Goal: Information Seeking & Learning: Check status

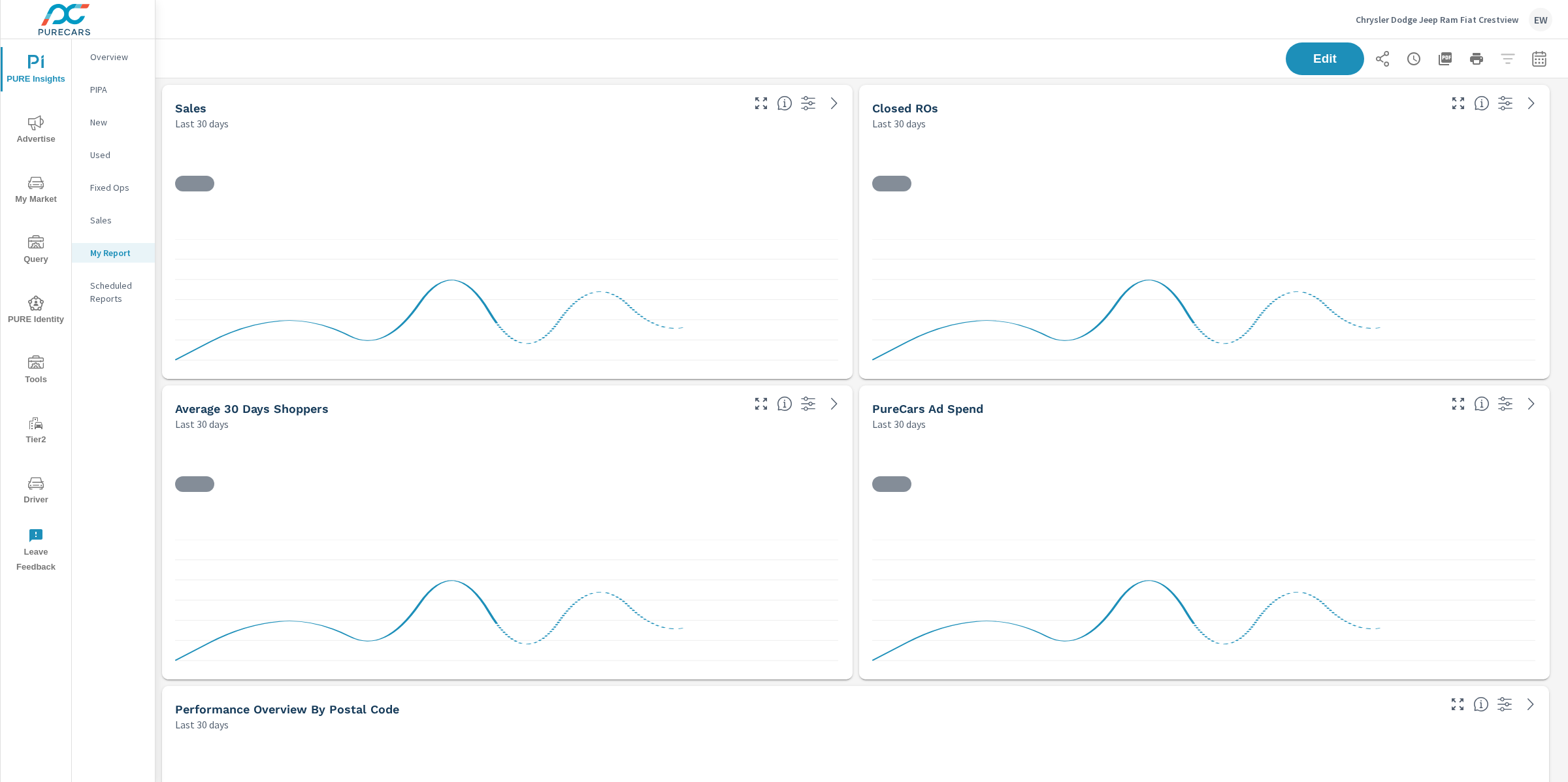
scroll to position [6343, 1426]
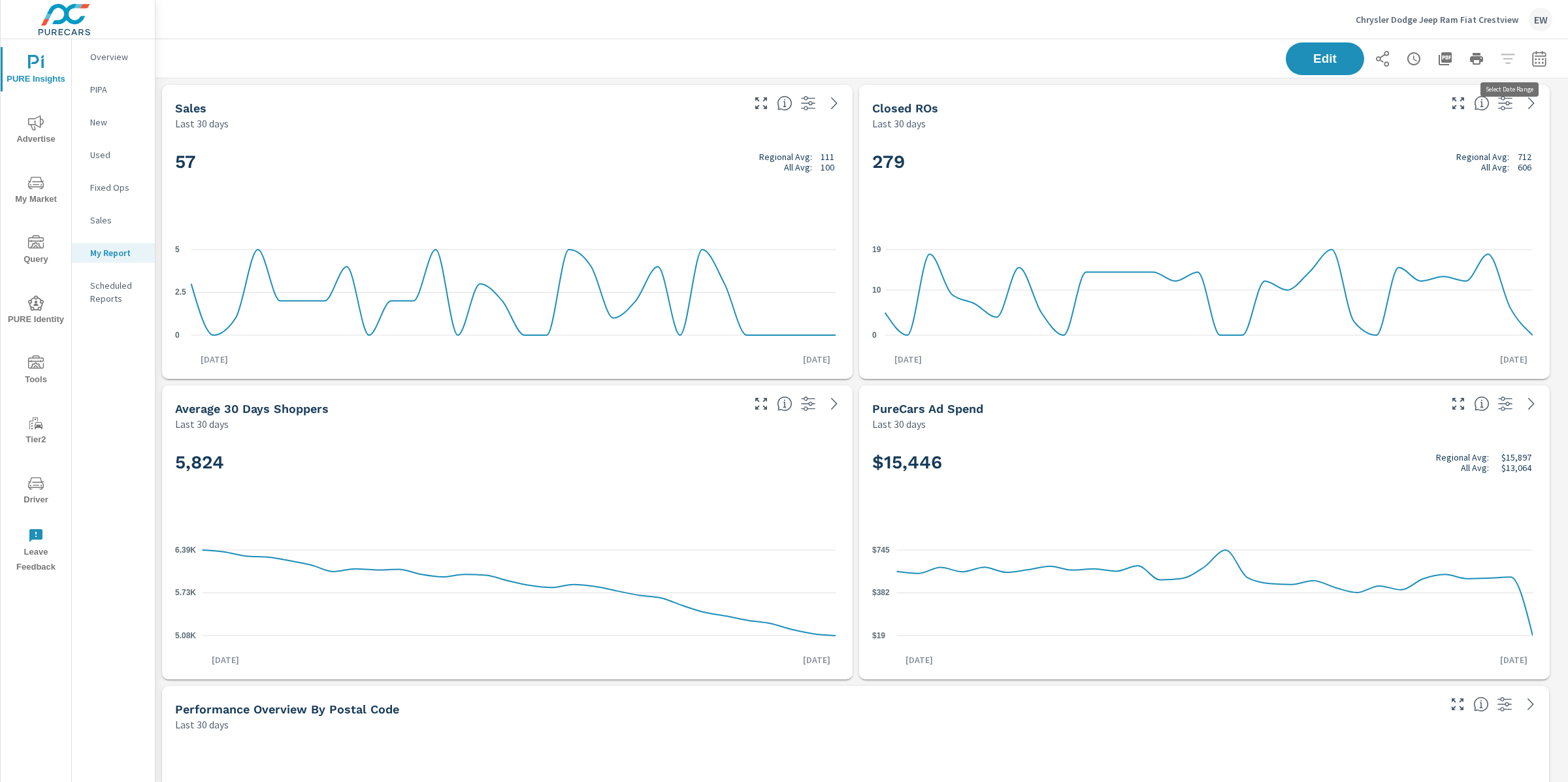
click at [1531, 60] on icon "button" at bounding box center [1539, 59] width 16 height 16
select select "Last 30 days"
click at [998, 54] on div "Edit" at bounding box center [861, 58] width 1381 height 39
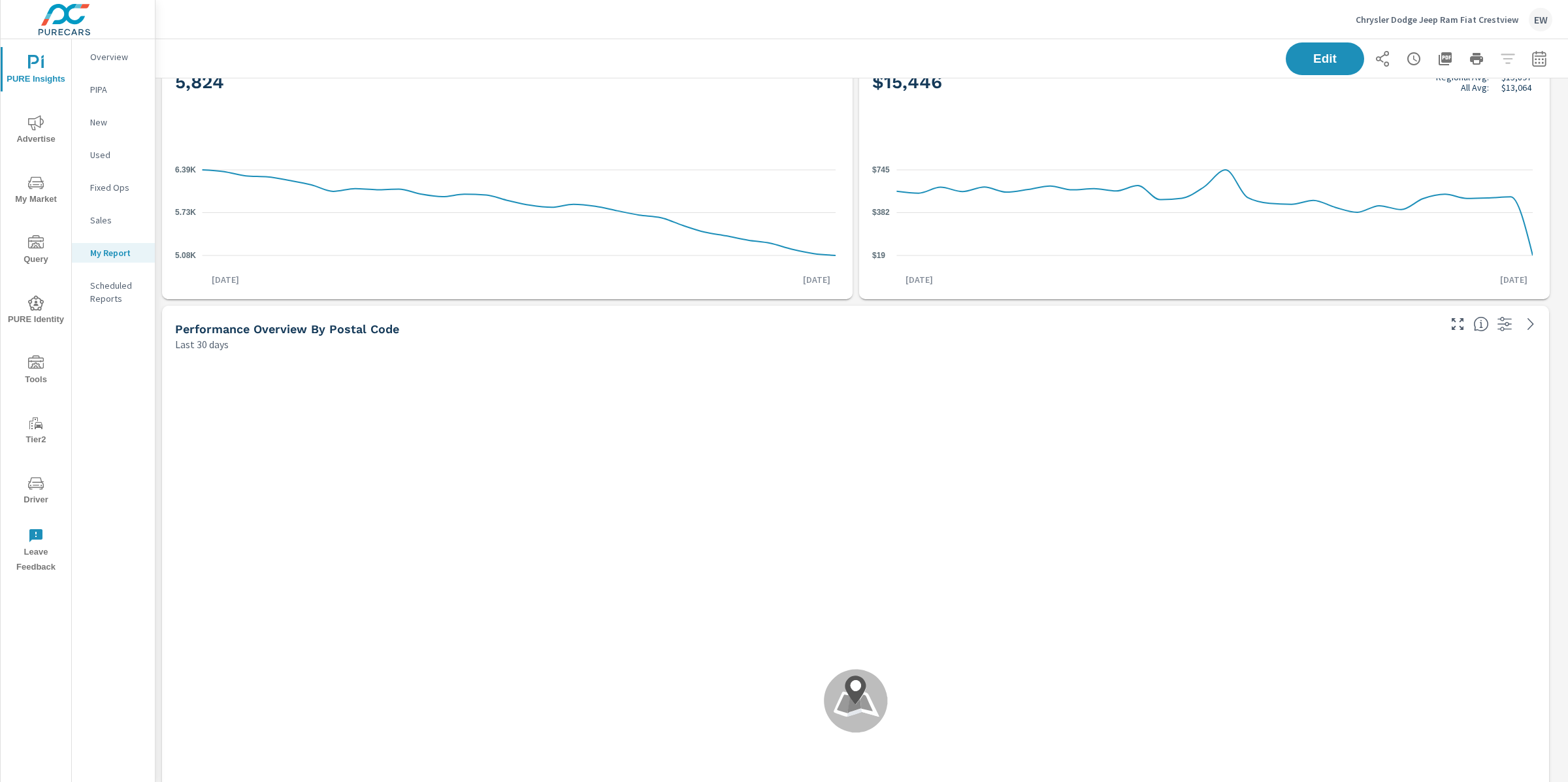
scroll to position [389, 0]
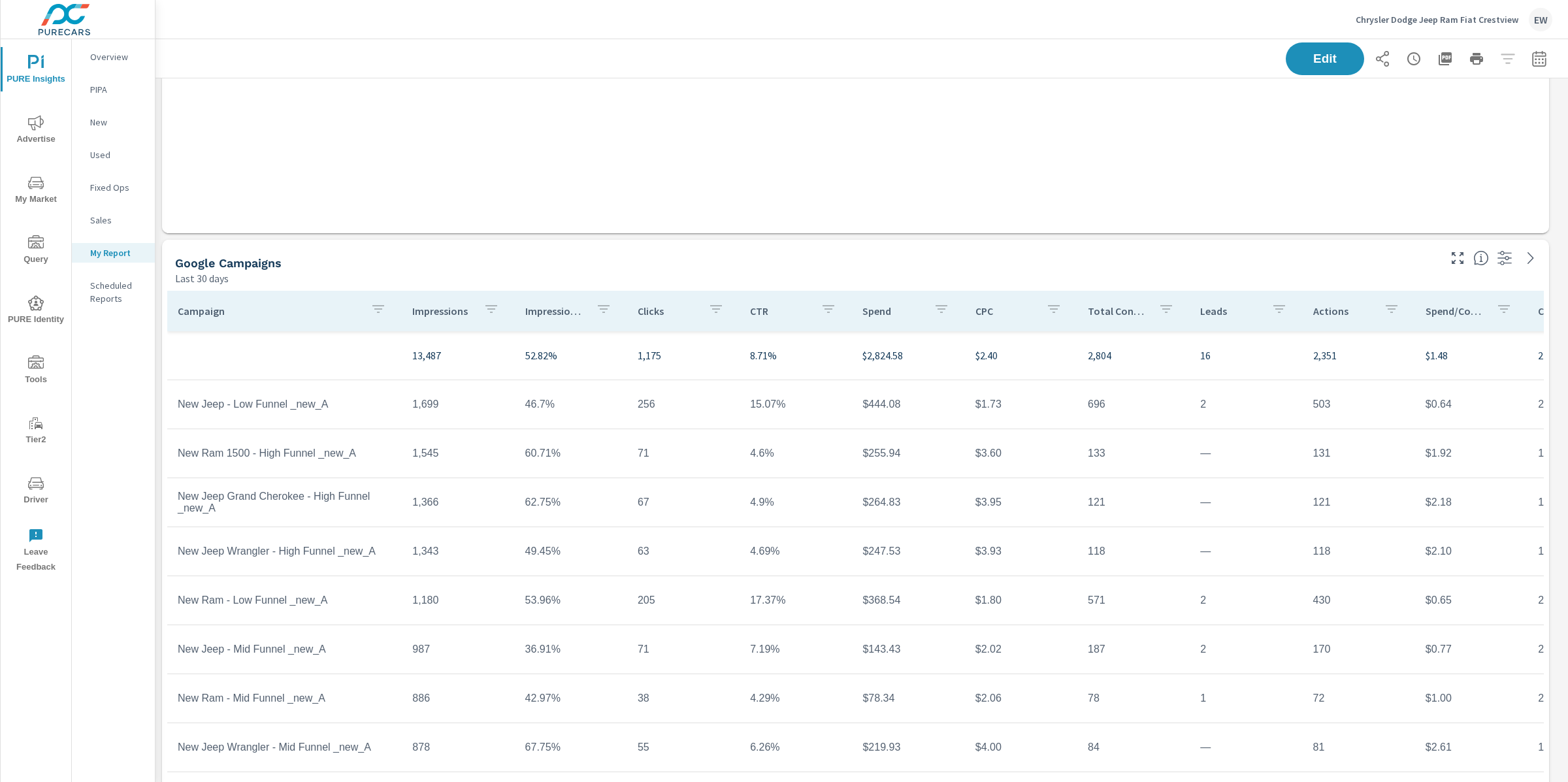
scroll to position [1975, 0]
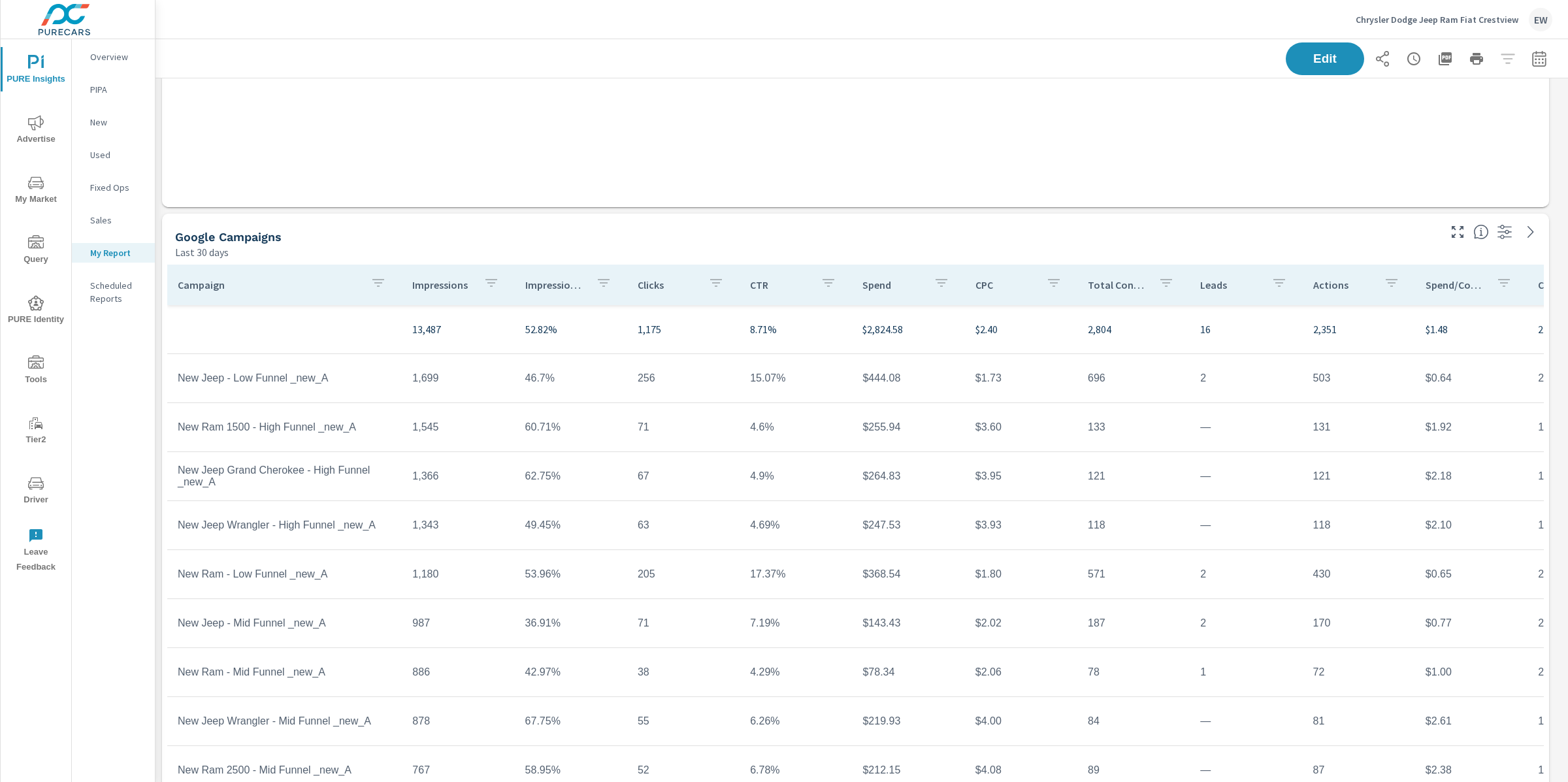
click at [1221, 289] on p "Leads" at bounding box center [1230, 285] width 60 height 13
click at [34, 126] on icon "nav menu" at bounding box center [36, 122] width 16 height 15
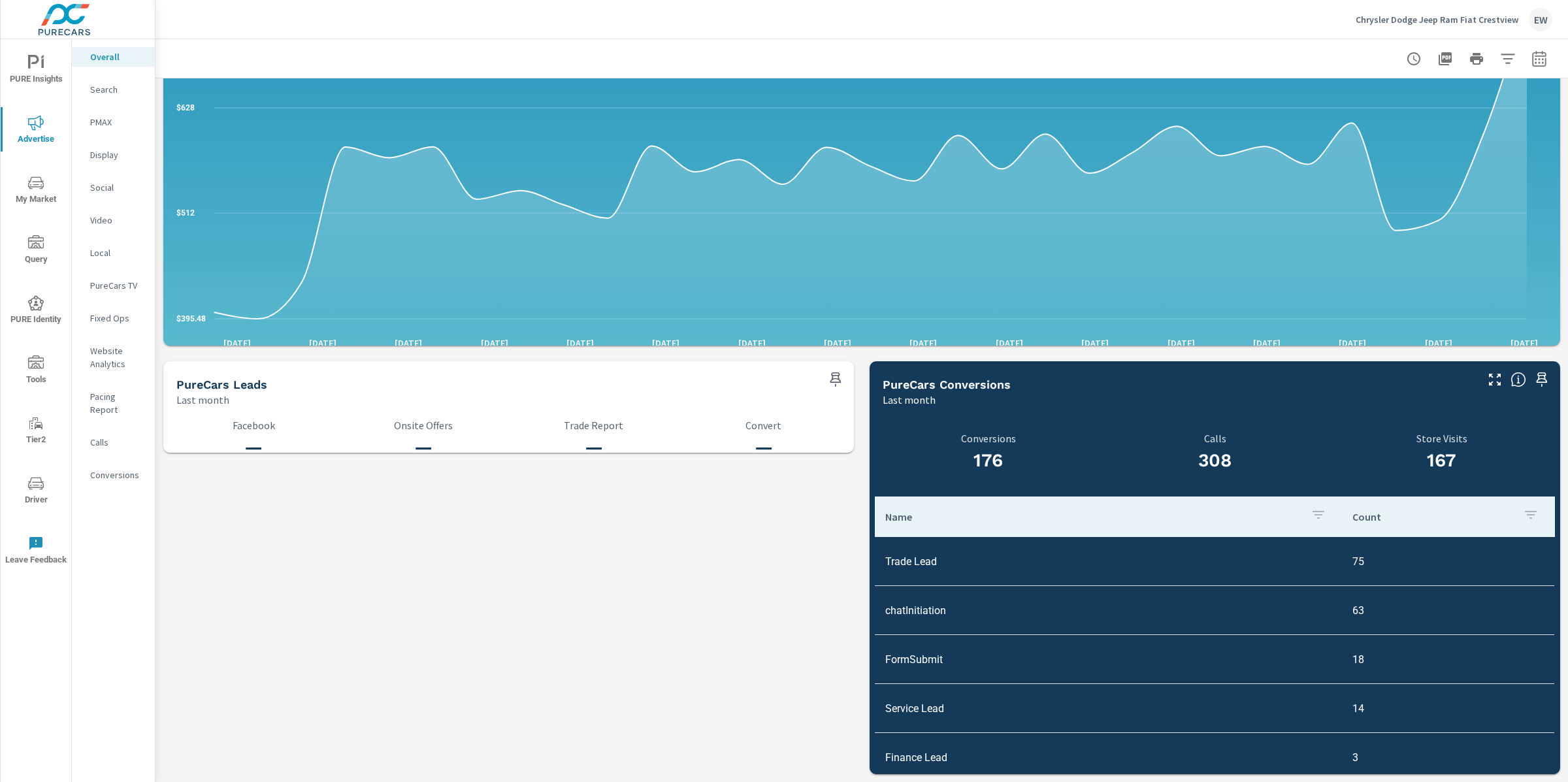
scroll to position [1573, 0]
click at [106, 481] on p "Conversions" at bounding box center [117, 475] width 54 height 13
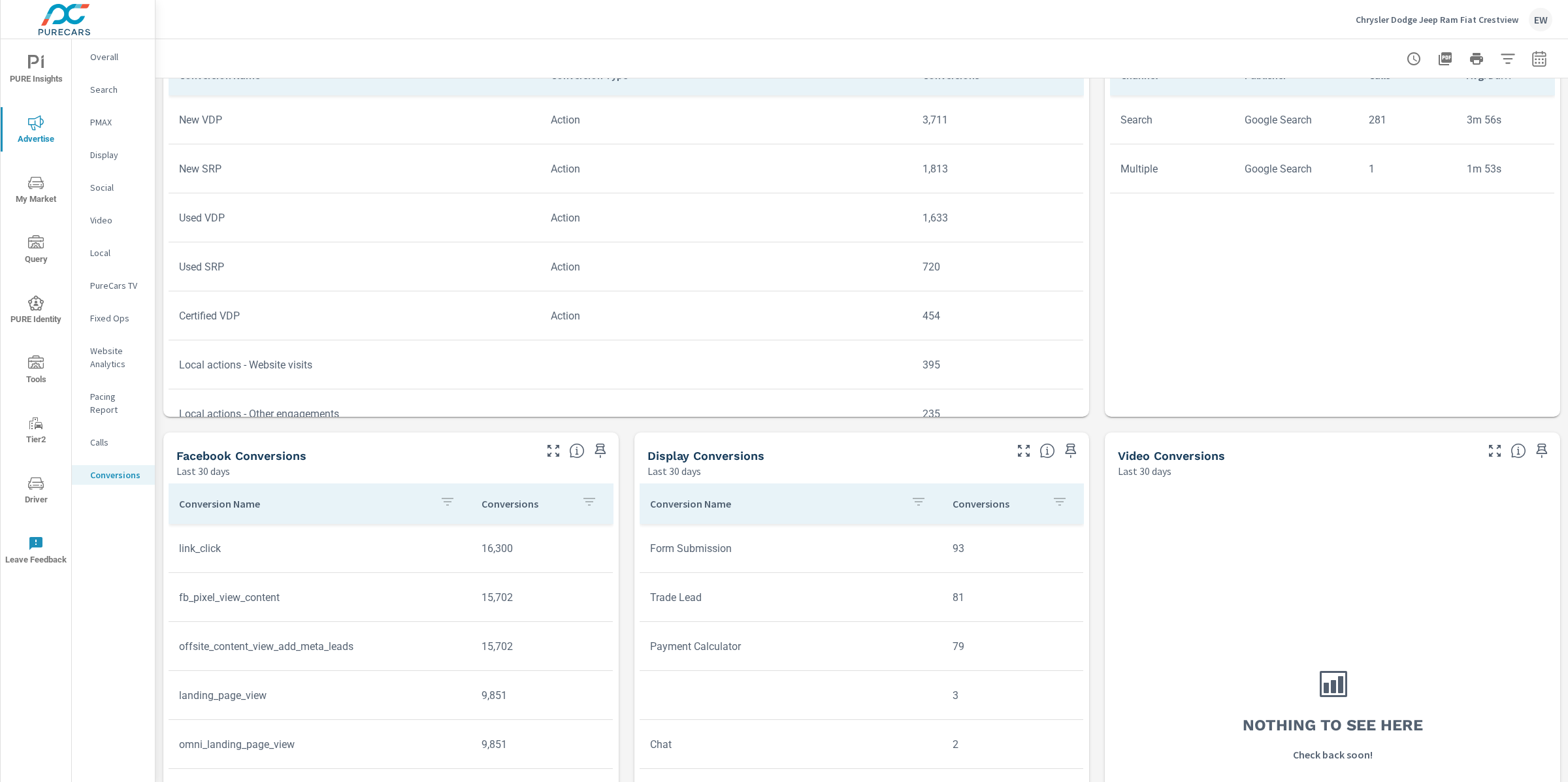
scroll to position [624, 0]
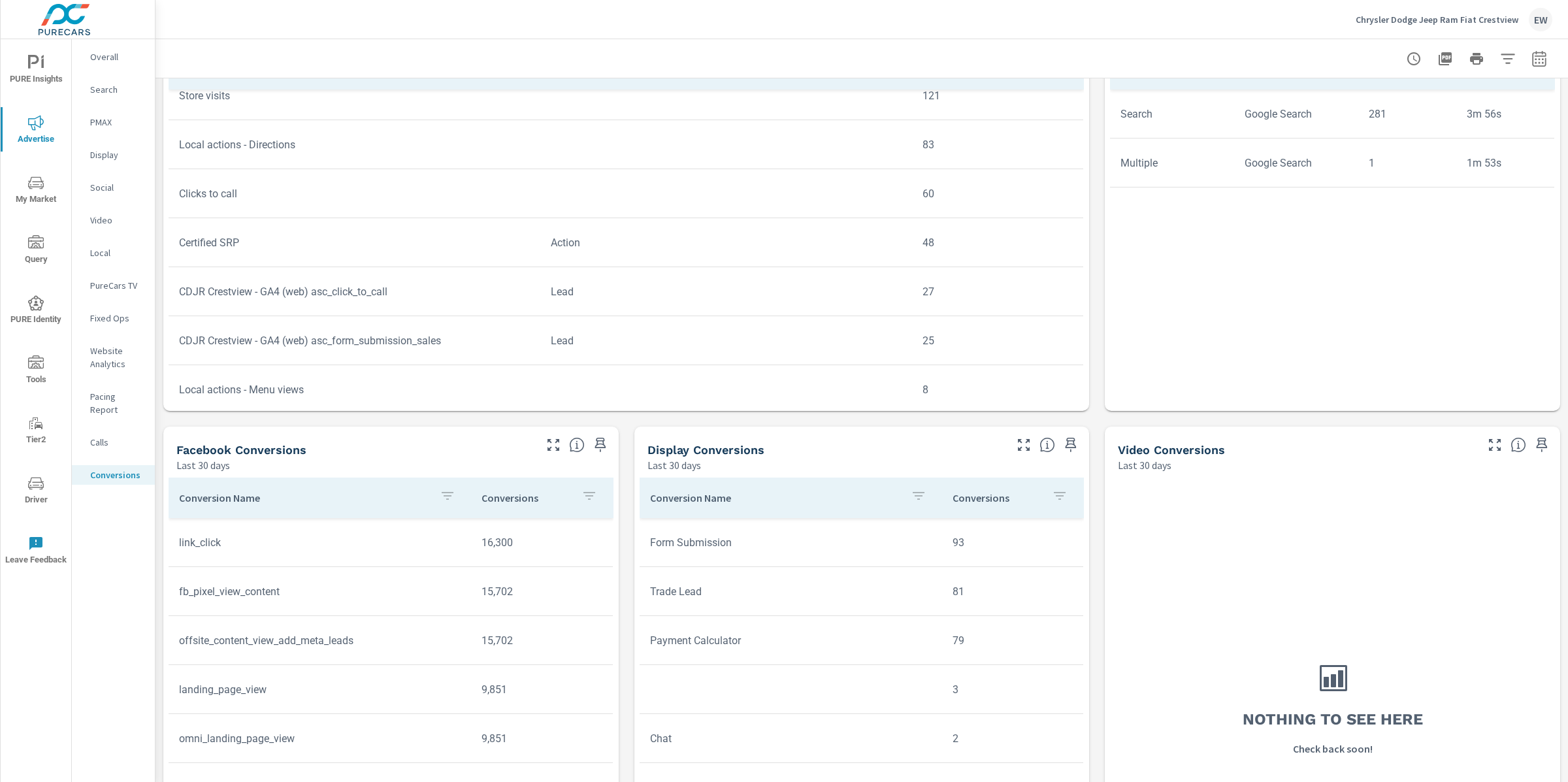
scroll to position [414, 0]
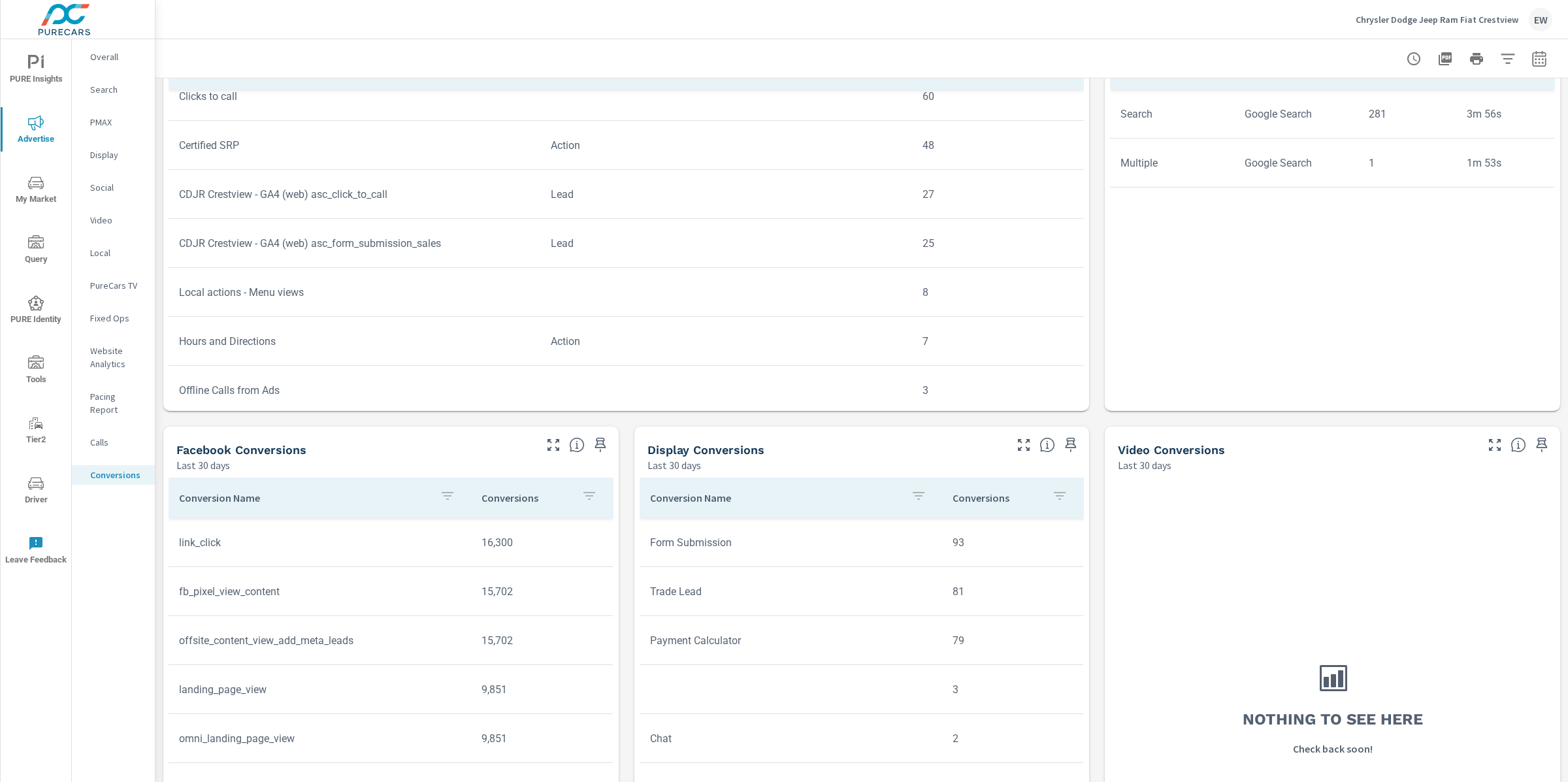
scroll to position [534, 0]
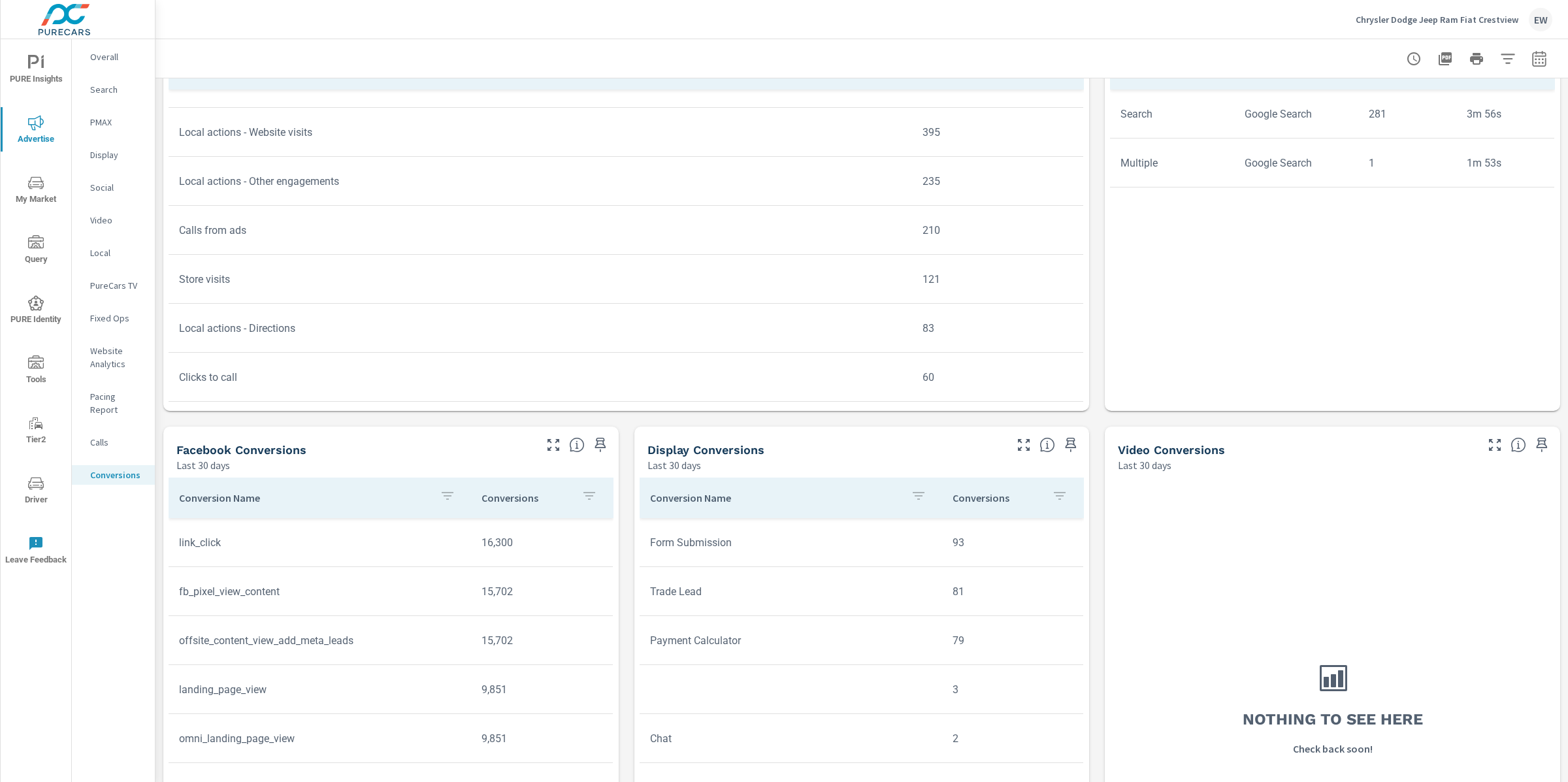
scroll to position [167, 0]
click at [39, 61] on span "PURE Insights" at bounding box center [35, 71] width 63 height 32
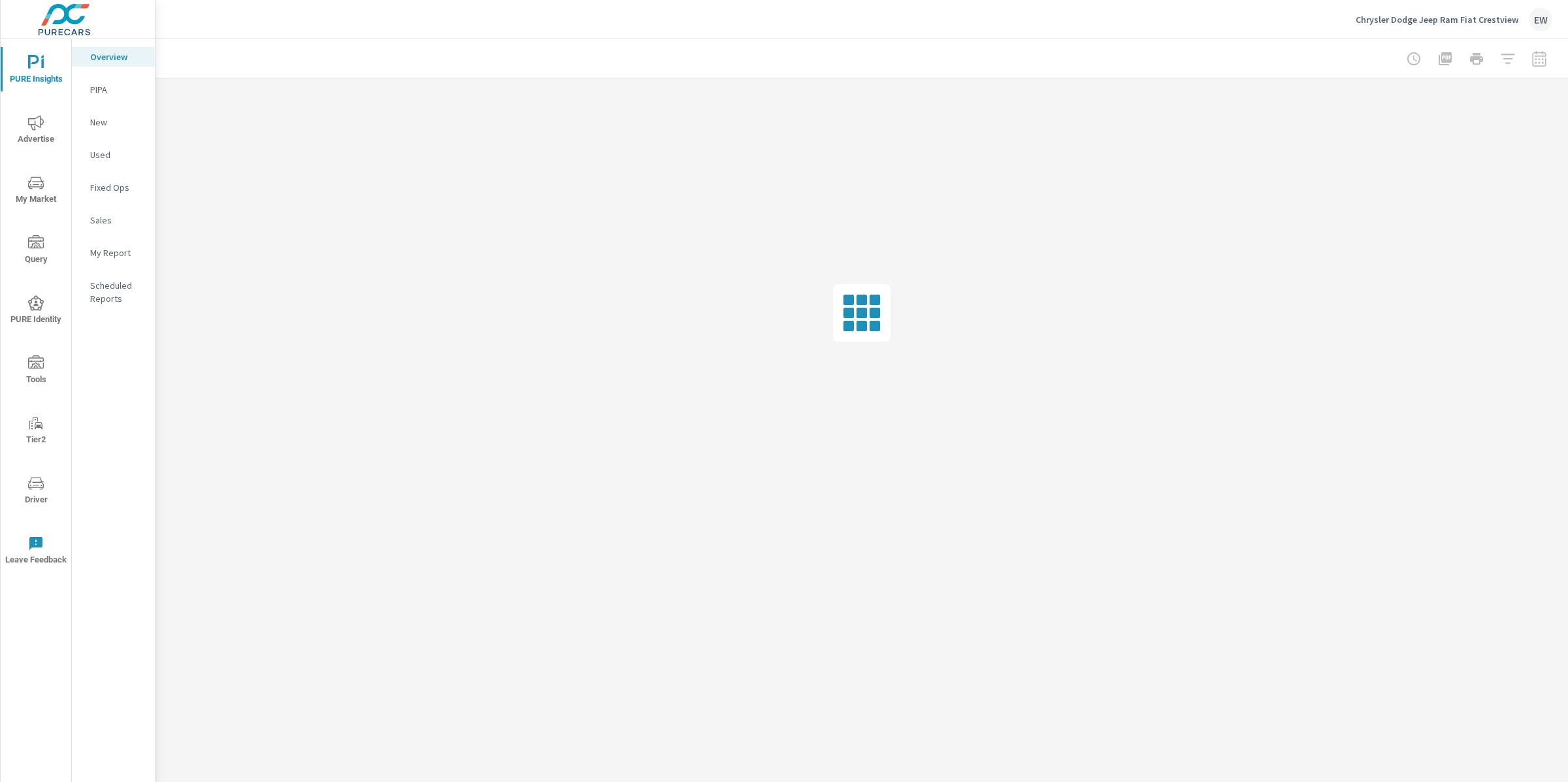
click at [98, 259] on p "My Report" at bounding box center [117, 252] width 54 height 13
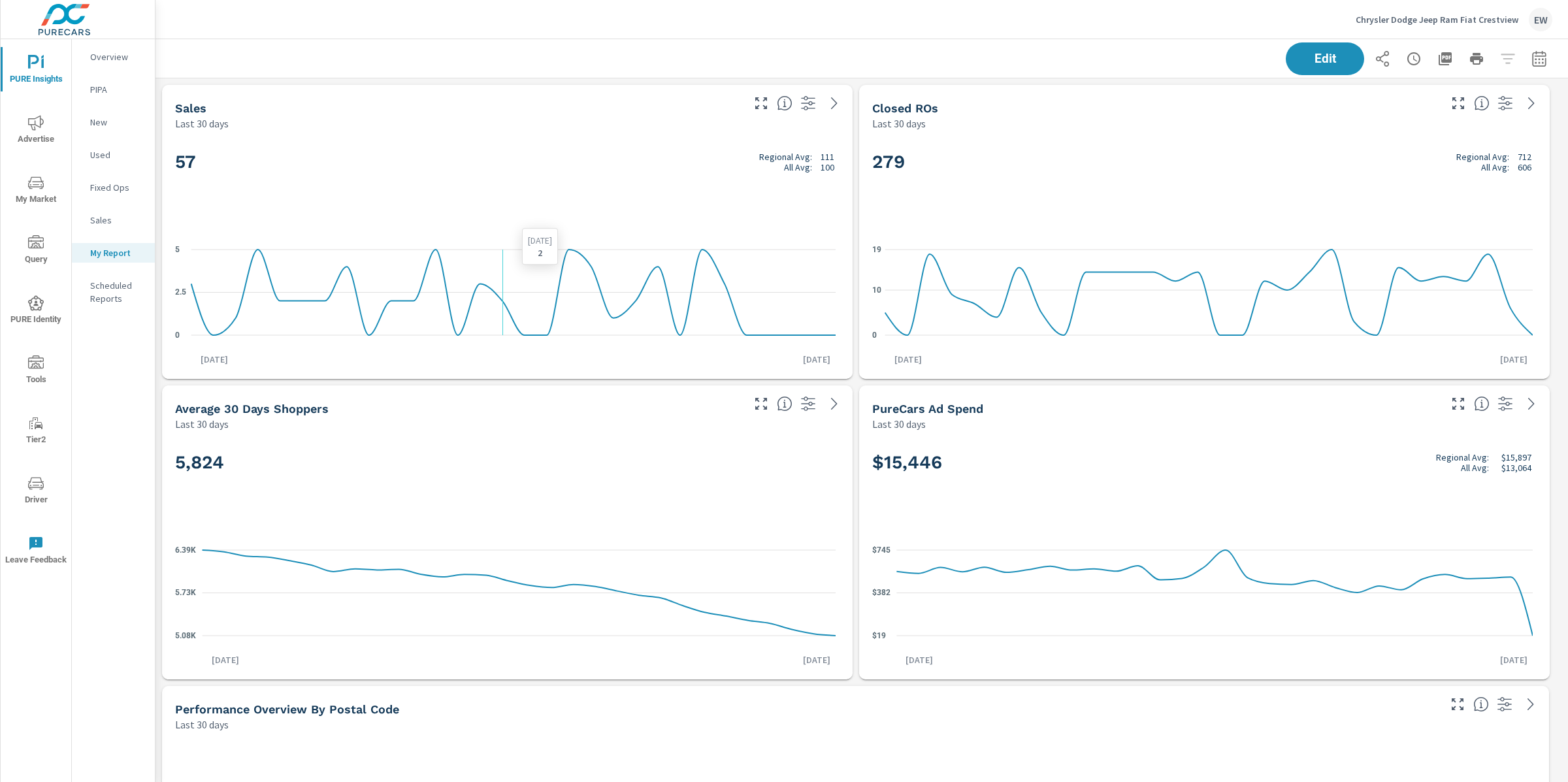
scroll to position [1, 0]
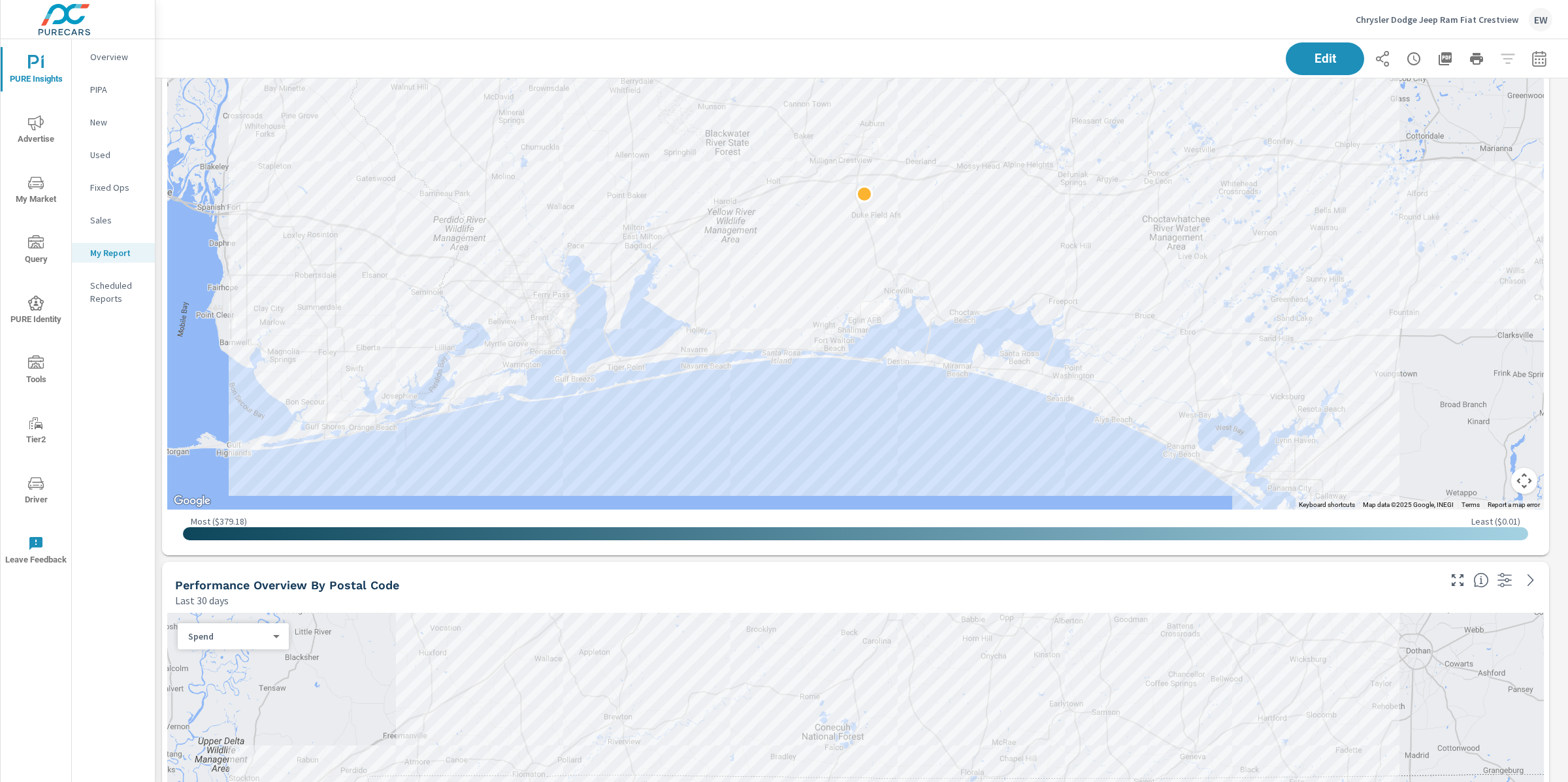
scroll to position [6343, 1426]
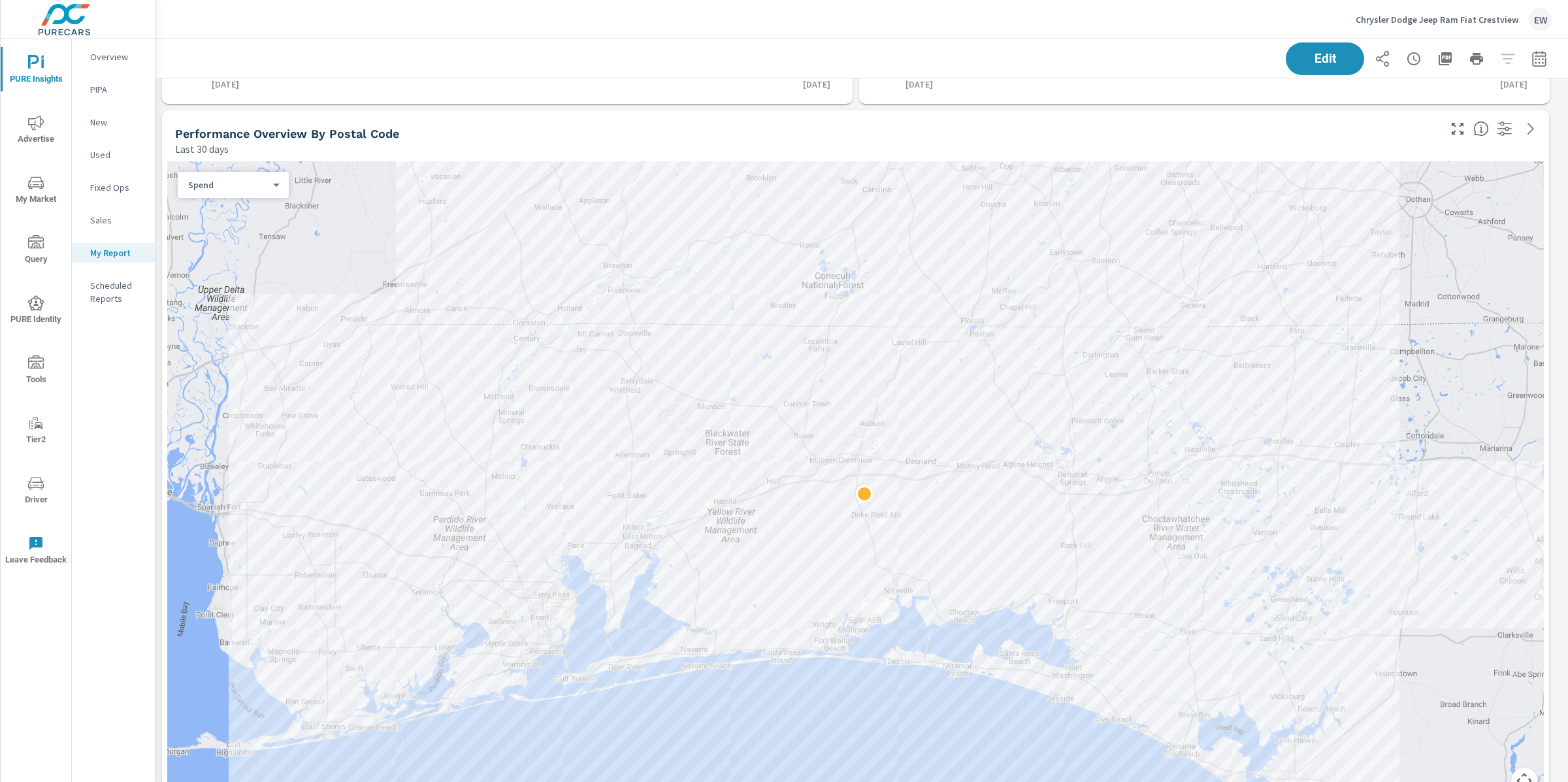
scroll to position [0, 0]
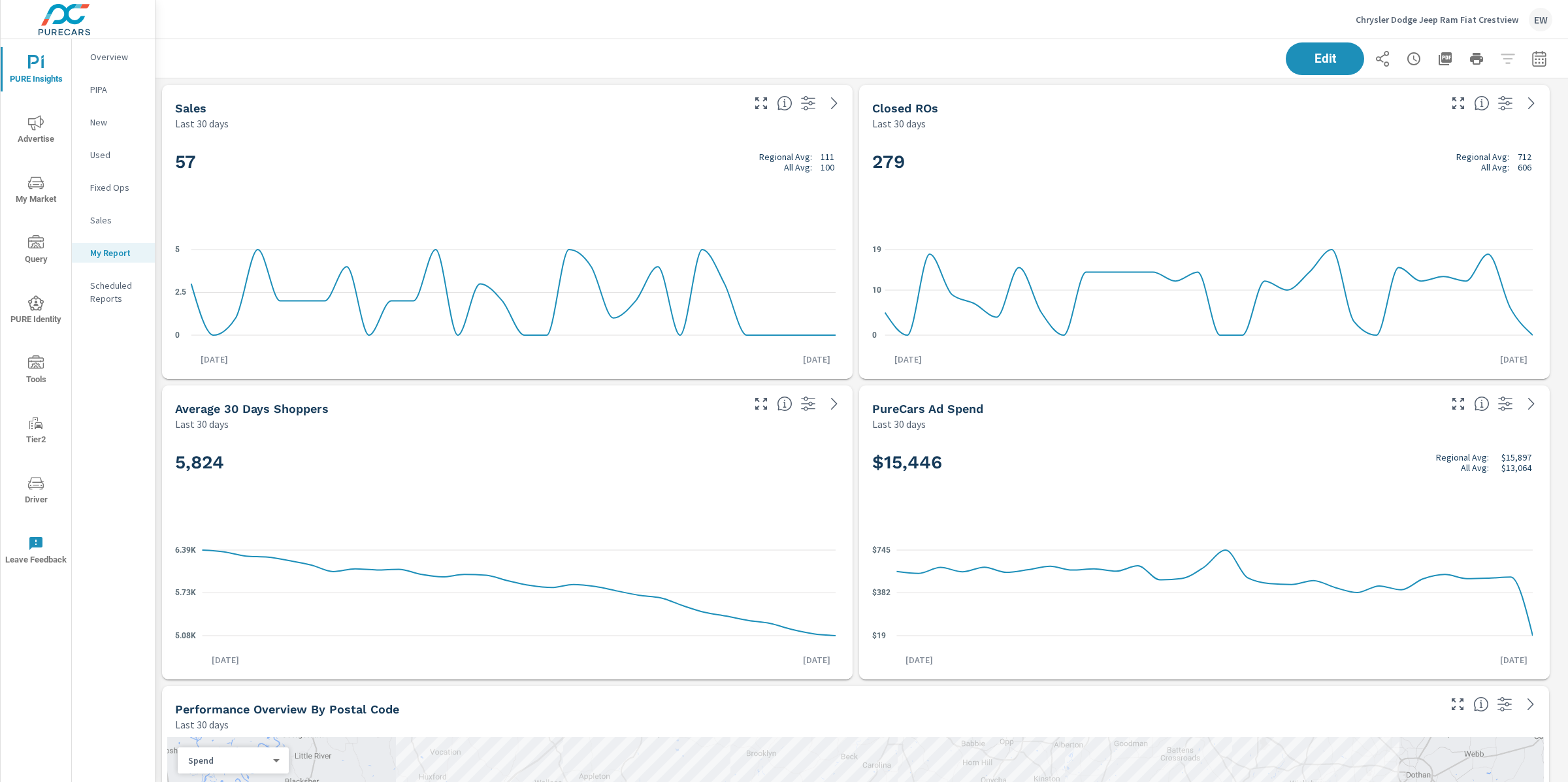
click at [33, 124] on icon "nav menu" at bounding box center [36, 123] width 16 height 16
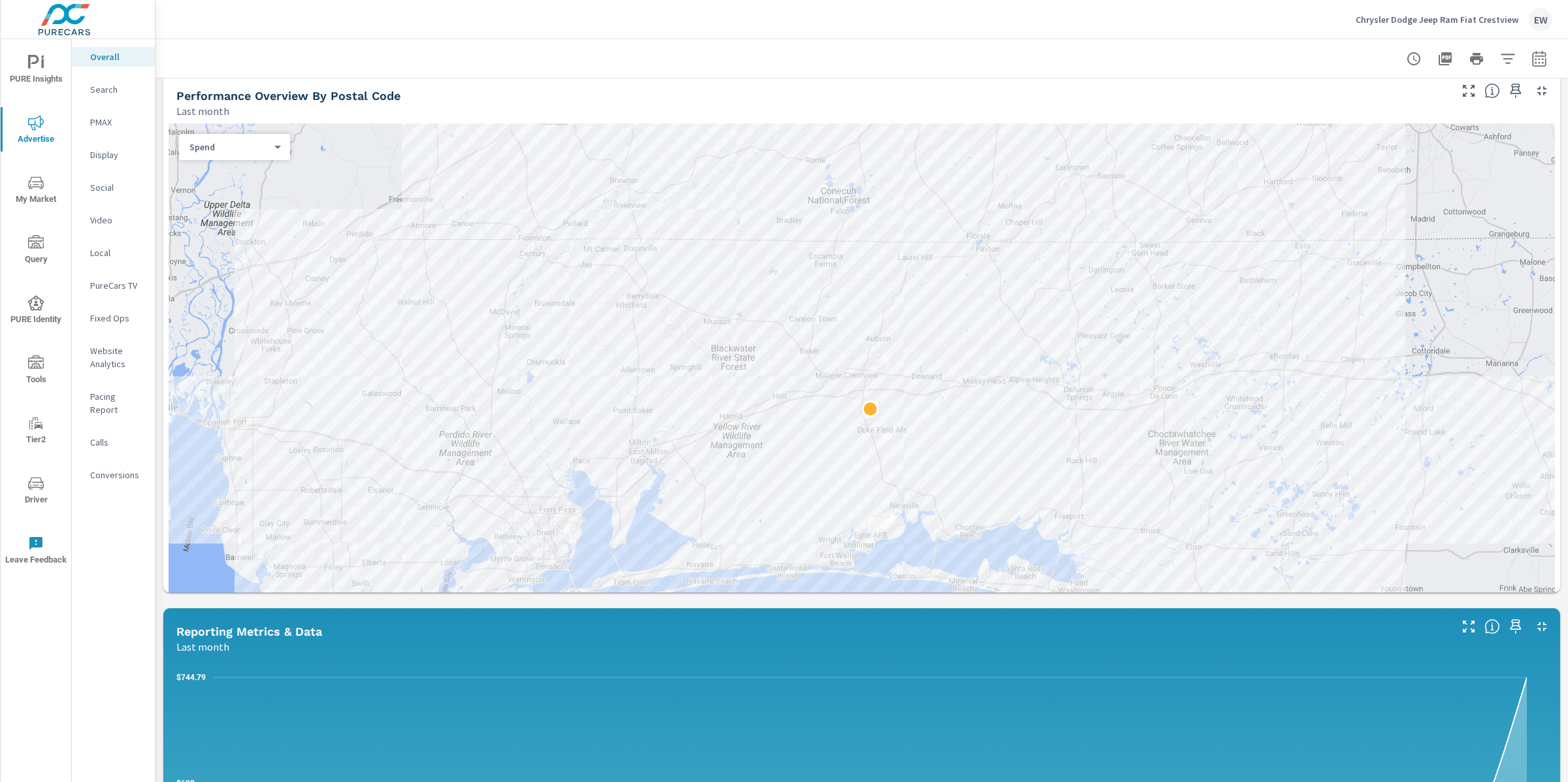
scroll to position [448, 0]
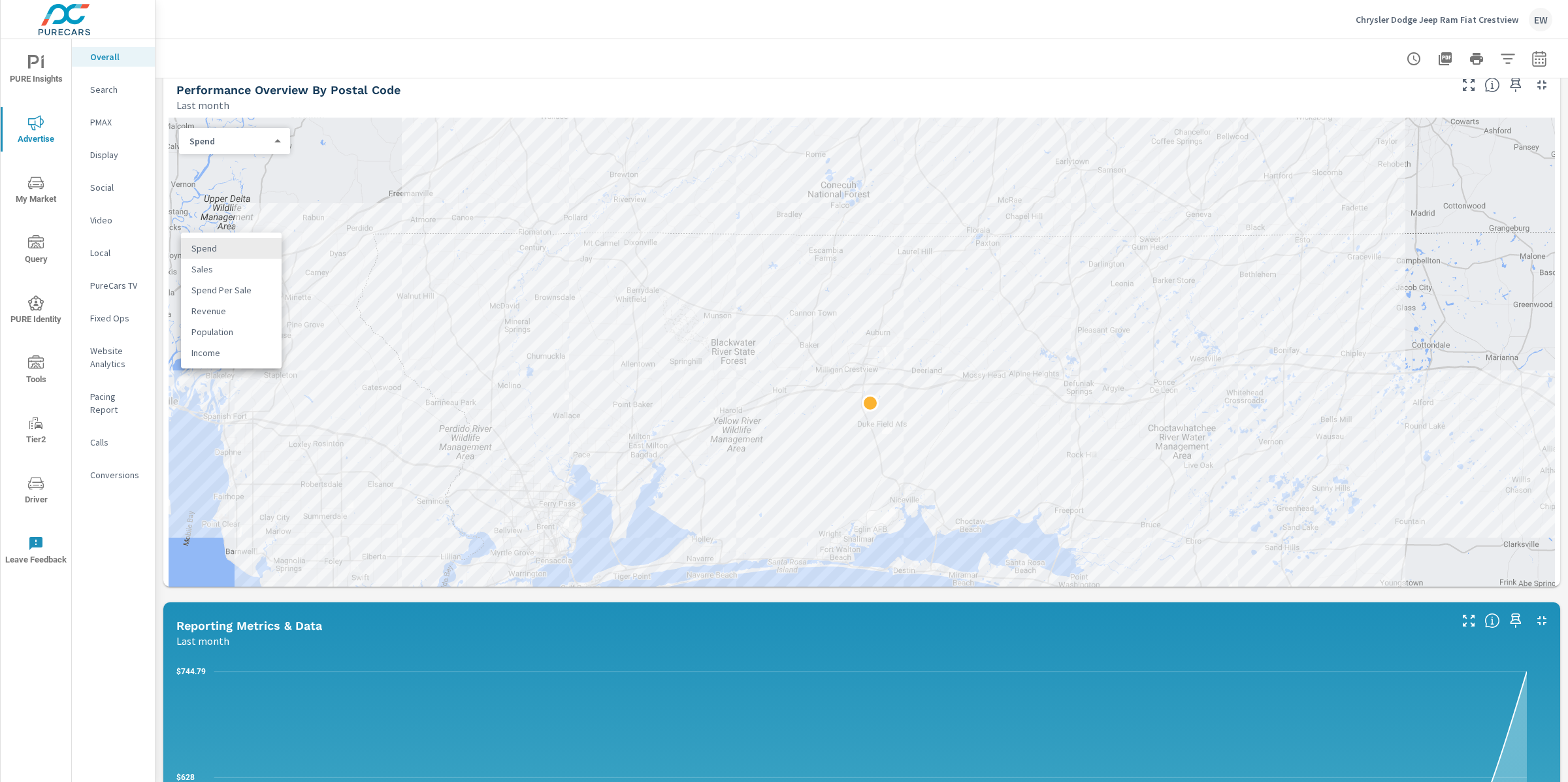
click at [243, 254] on body "PURE Insights Advertise My Market Query PURE Identity Tools Tier2 Driver Leave …" at bounding box center [784, 391] width 1568 height 782
click at [233, 278] on li "Sales" at bounding box center [232, 269] width 101 height 21
click at [1531, 59] on icon "button" at bounding box center [1539, 59] width 16 height 16
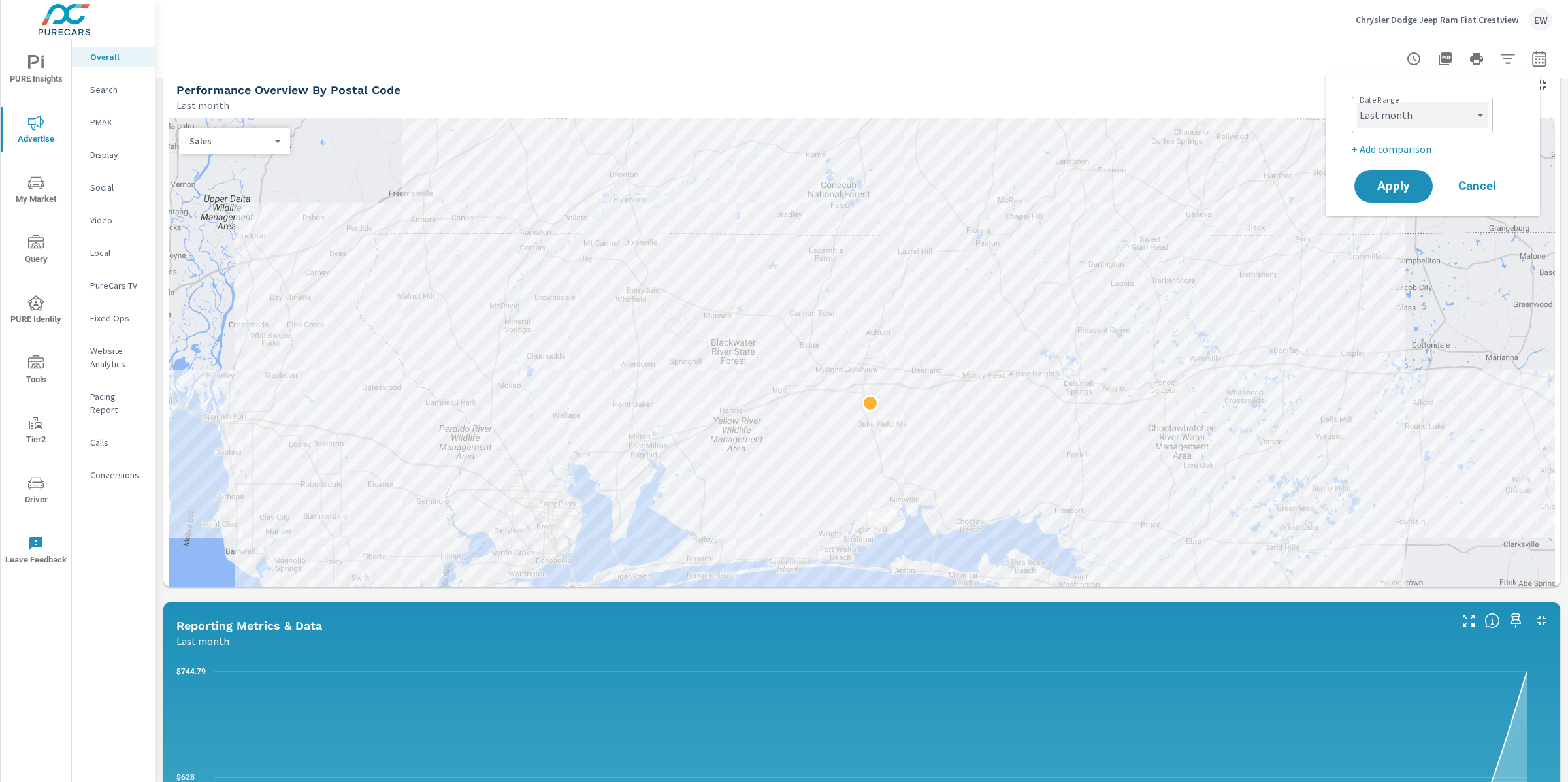
click at [1434, 116] on select "Custom Yesterday Last week Last 7 days Last 14 days Last 30 days Last 45 days L…" at bounding box center [1422, 115] width 131 height 27
click at [1357, 102] on select "Custom Yesterday Last week Last 7 days Last 14 days Last 30 days Last 45 days L…" at bounding box center [1422, 115] width 131 height 27
select select "Last 30 days"
click at [1375, 155] on p "+ Add comparison" at bounding box center [1434, 150] width 167 height 16
select select "Previous period"
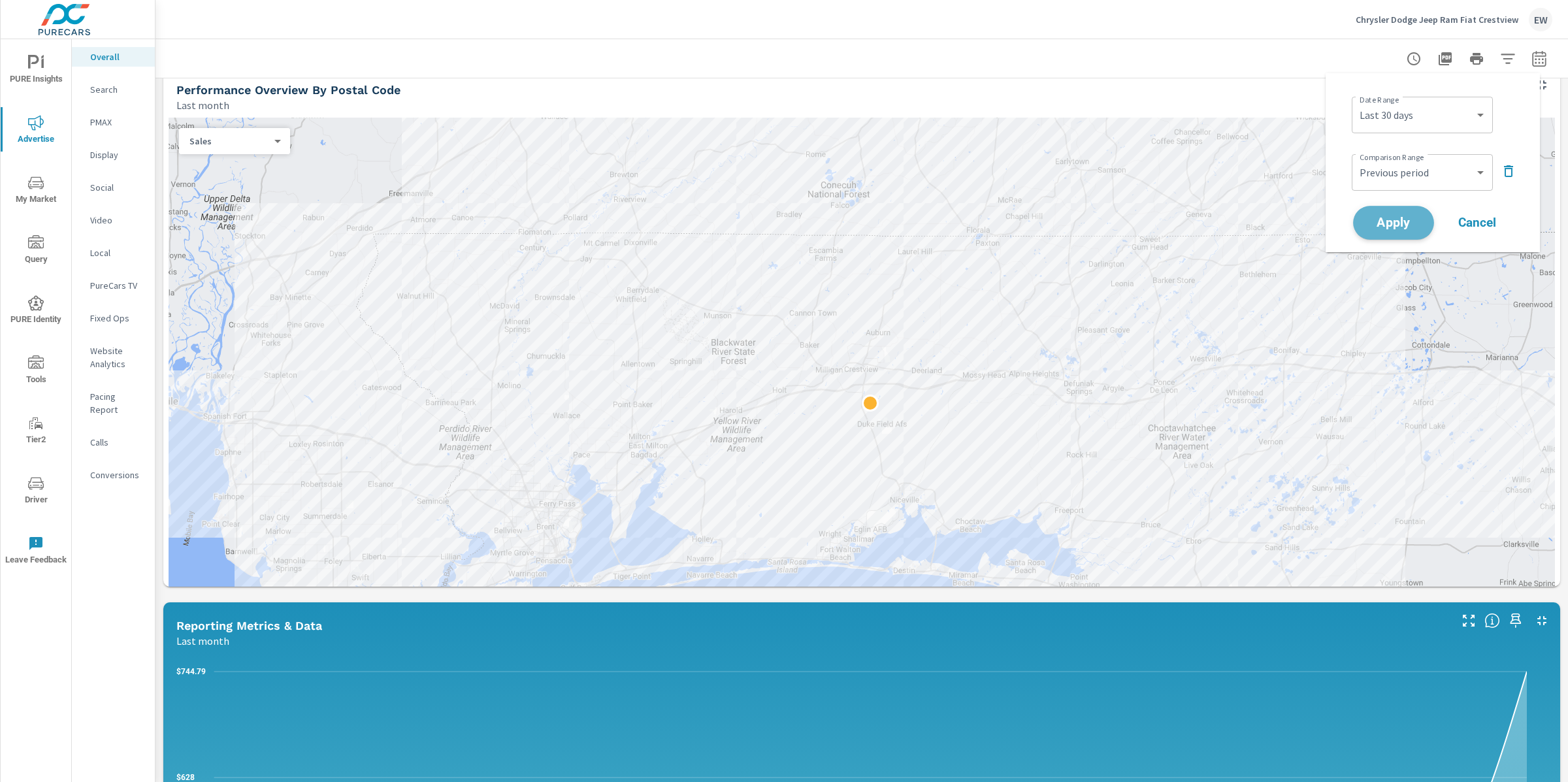
click at [1386, 229] on span "Apply" at bounding box center [1393, 223] width 54 height 12
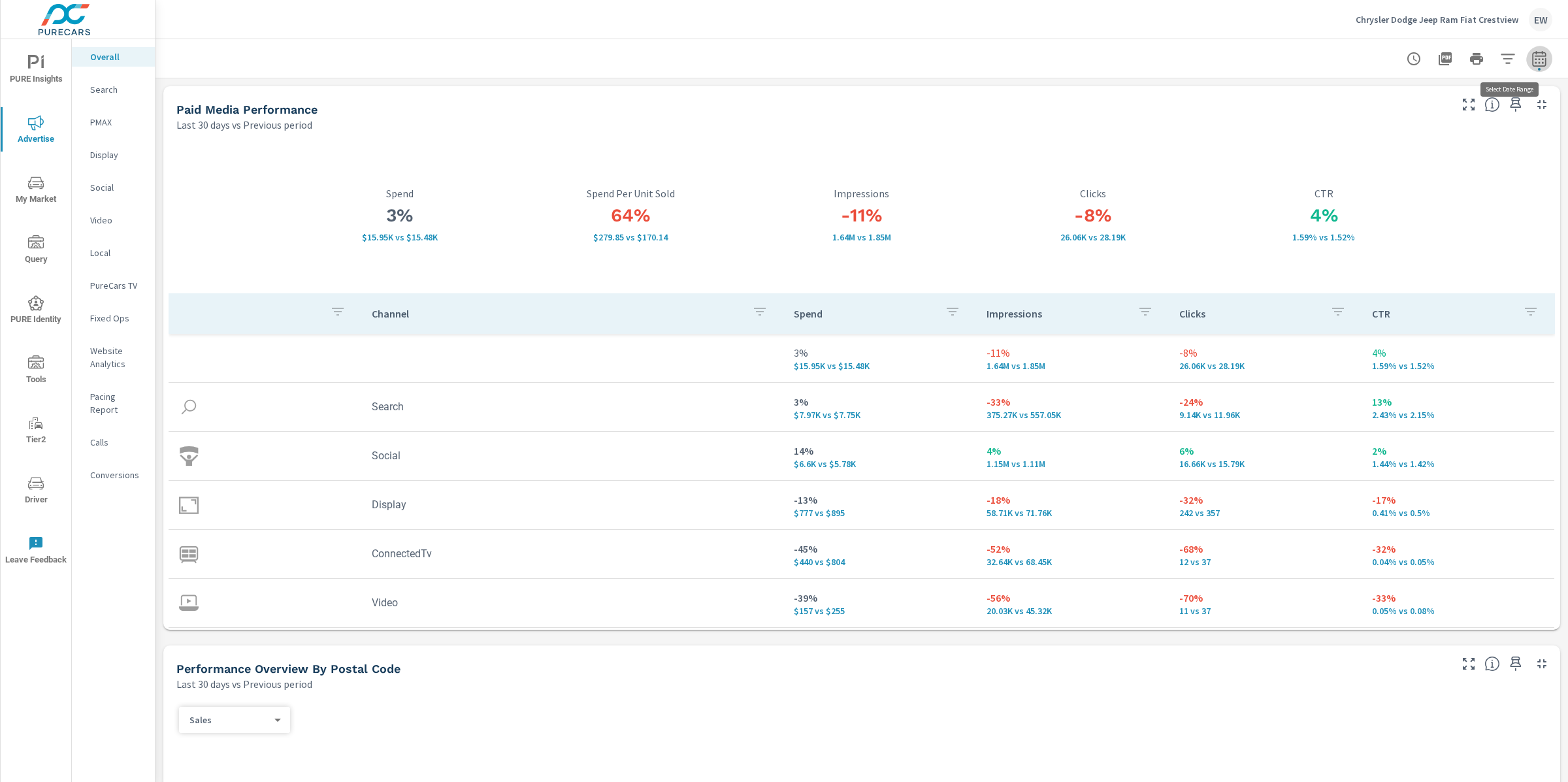
click at [1531, 61] on icon "button" at bounding box center [1539, 59] width 16 height 16
select select "Last 30 days"
select select "Previous period"
click at [1422, 113] on select "Custom Yesterday Last week Last 7 days Last 14 days Last 30 days Last 45 days L…" at bounding box center [1422, 115] width 131 height 27
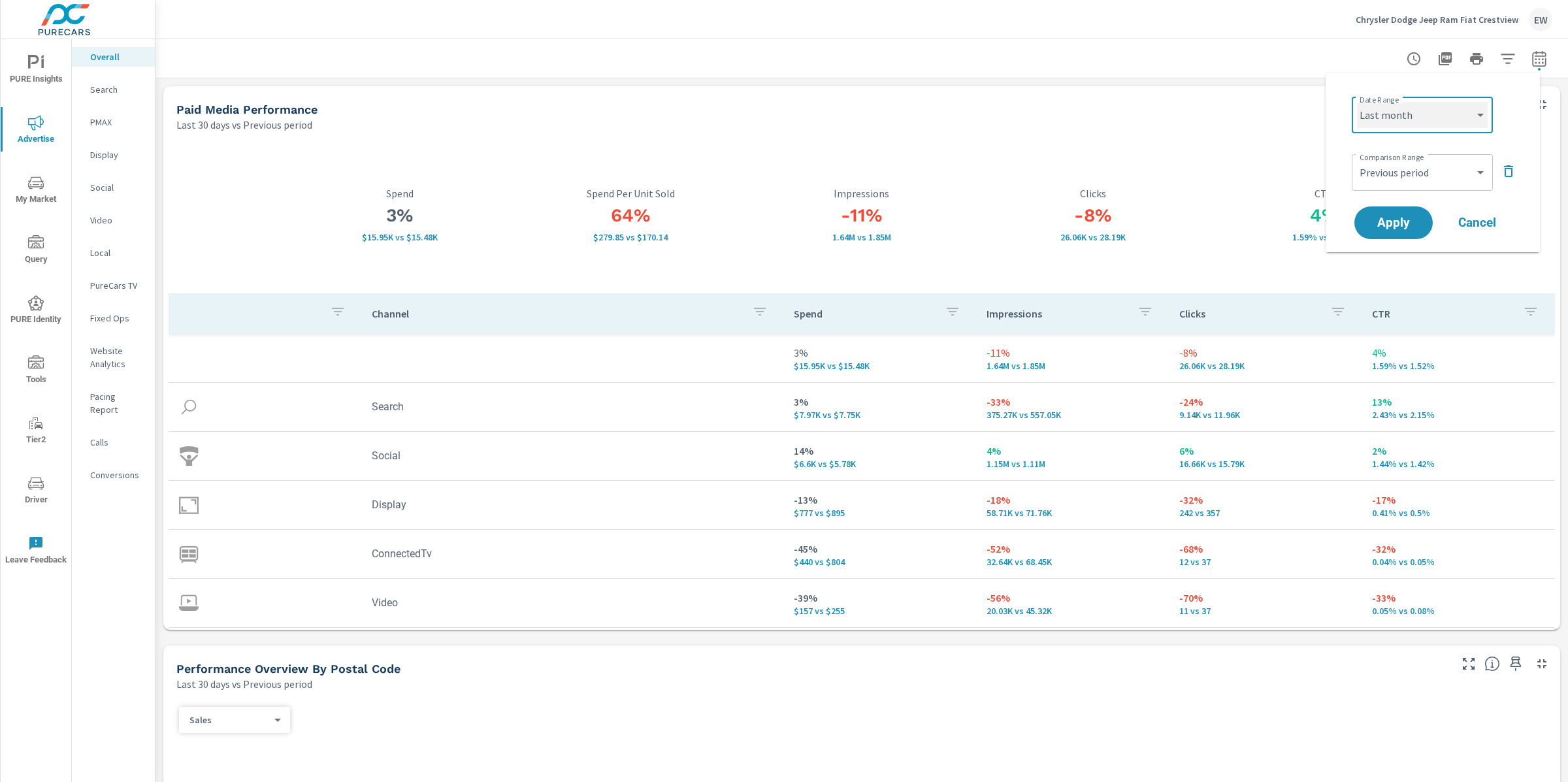
click at [1357, 102] on select "Custom Yesterday Last week Last 7 days Last 14 days Last 30 days Last 45 days L…" at bounding box center [1422, 115] width 131 height 27
select select "Last month"
click at [1397, 229] on span "Apply" at bounding box center [1393, 223] width 54 height 12
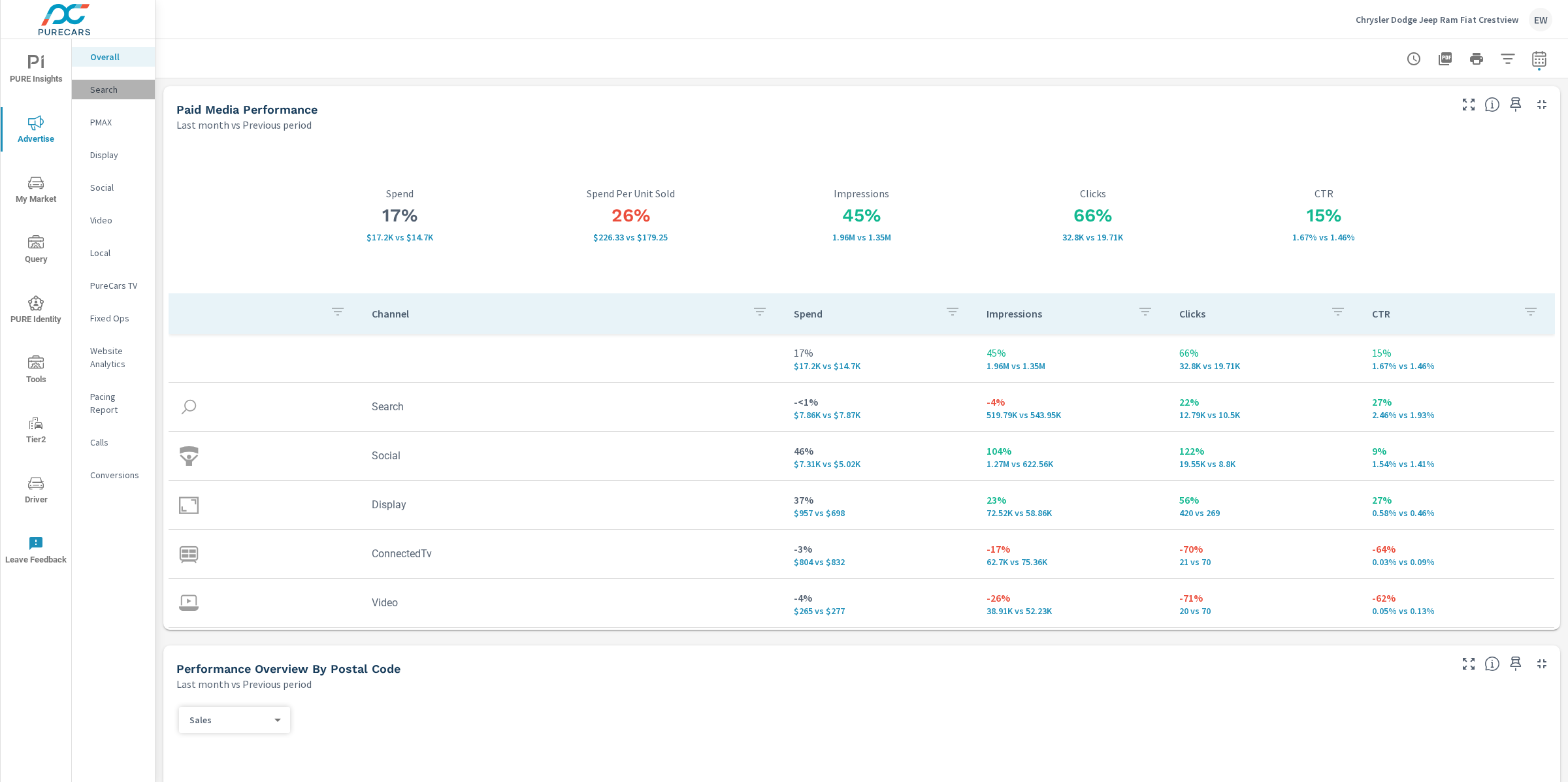
click at [109, 95] on p "Search" at bounding box center [117, 89] width 54 height 13
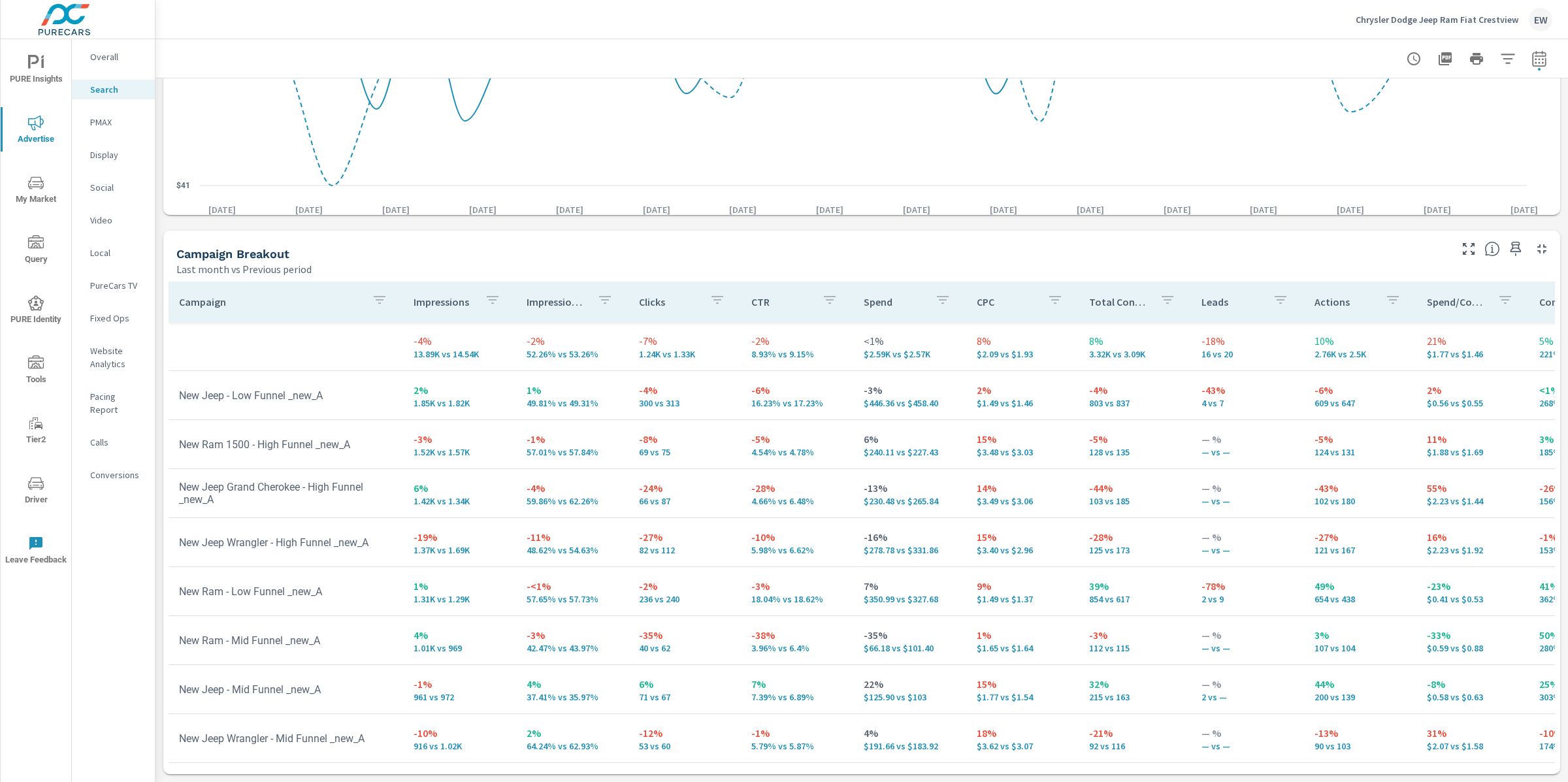
scroll to position [1565, 0]
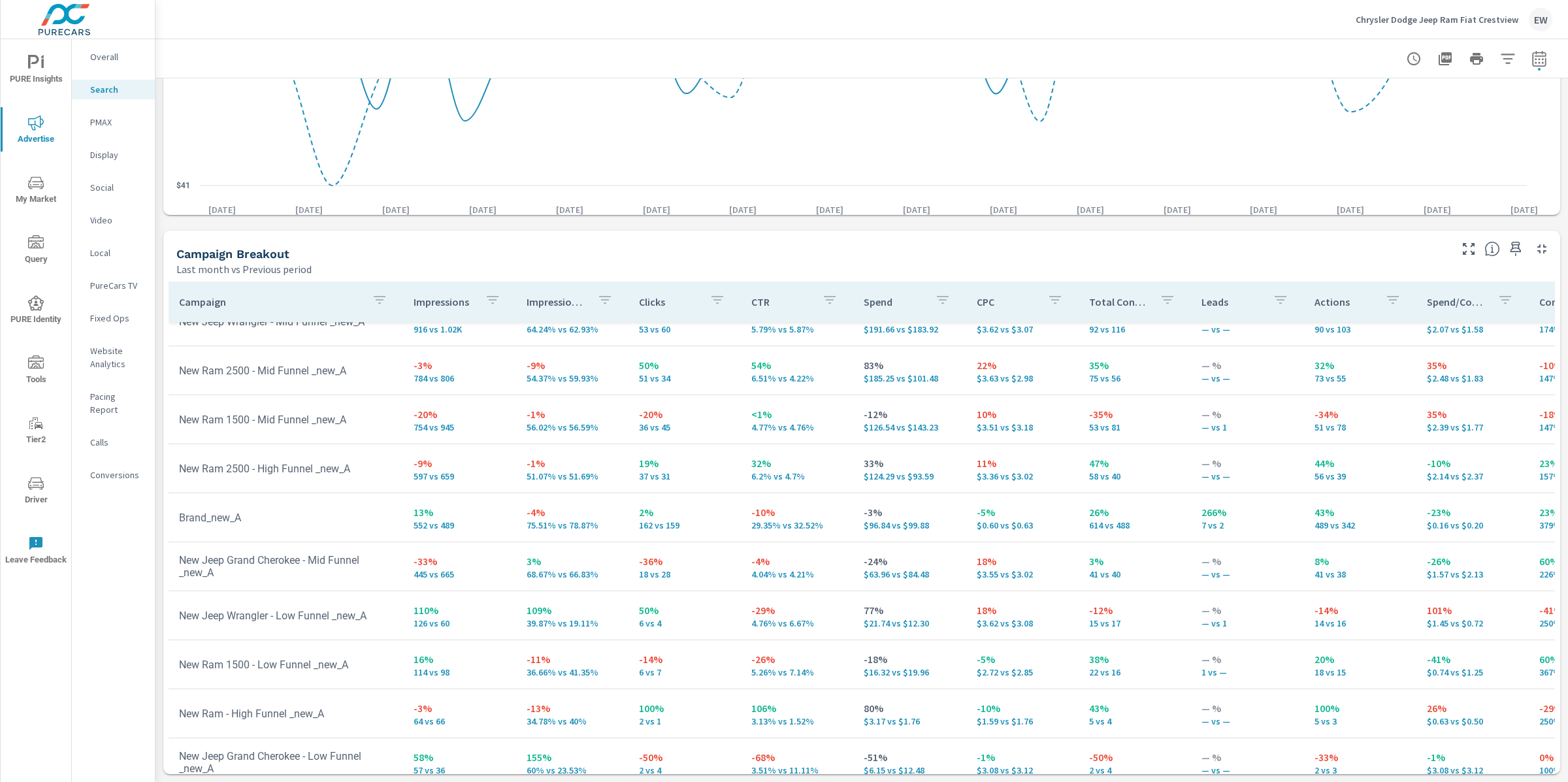
scroll to position [431, 0]
click at [101, 194] on p "Social" at bounding box center [117, 188] width 54 height 13
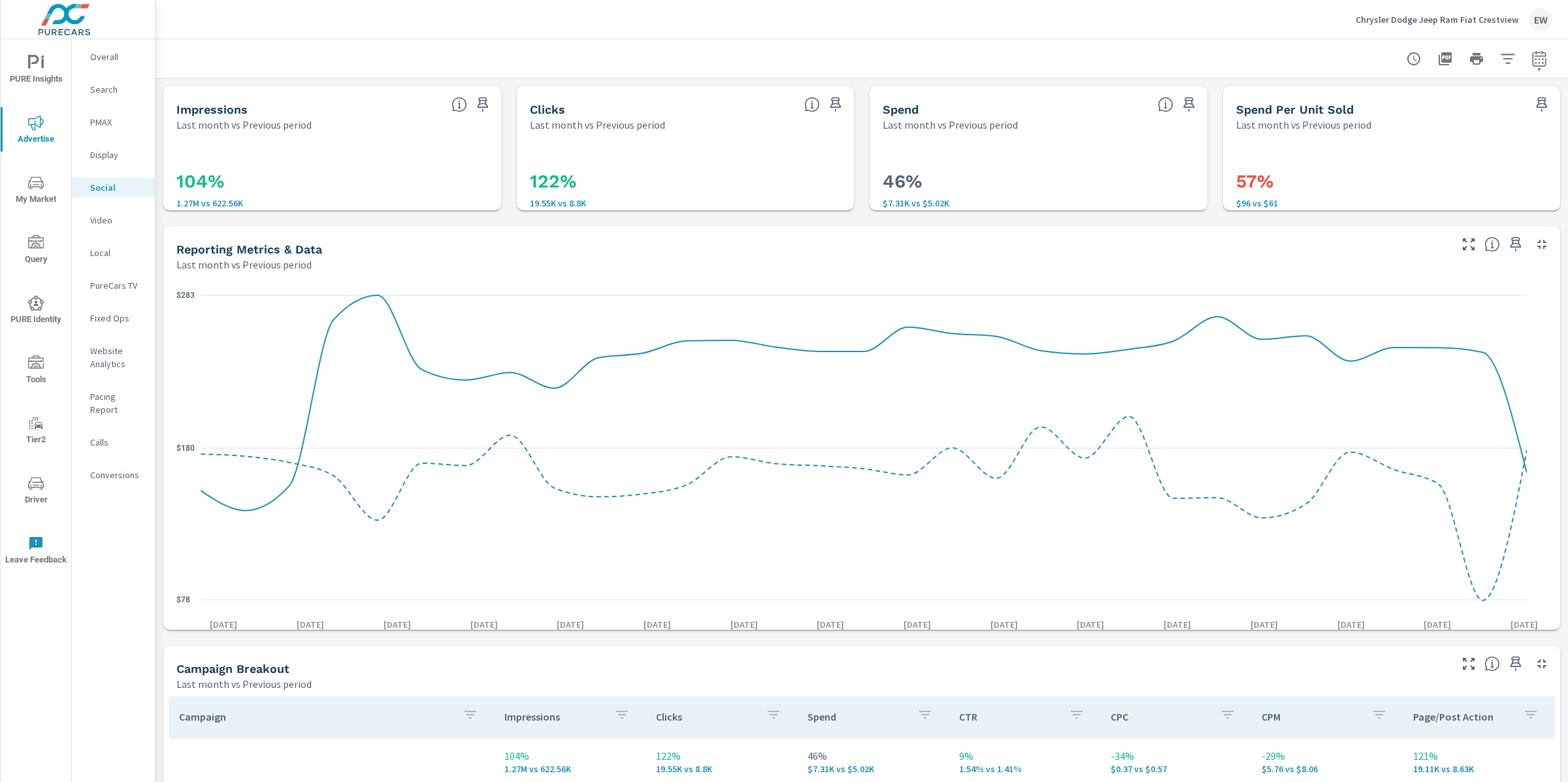
click at [158, 436] on div "Impressions Last month vs Previous period 104% 1.27M vs 622.56K Clicks Last mon…" at bounding box center [861, 638] width 1412 height 1118
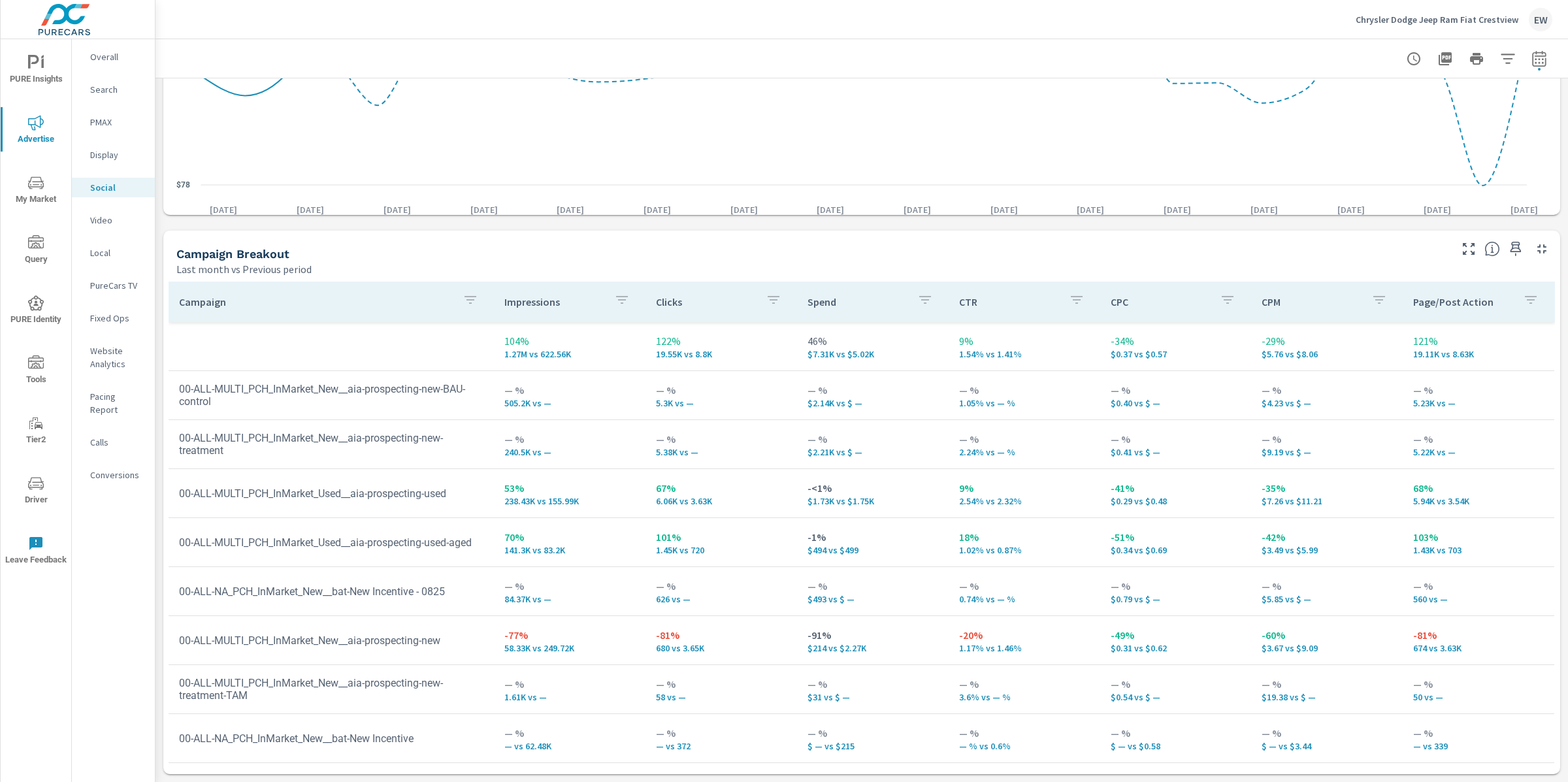
scroll to position [694, 0]
